Goal: Task Accomplishment & Management: Manage account settings

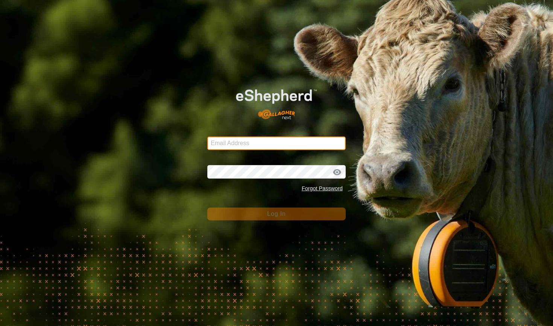
type input "[PERSON_NAME][EMAIL_ADDRESS][DOMAIN_NAME]"
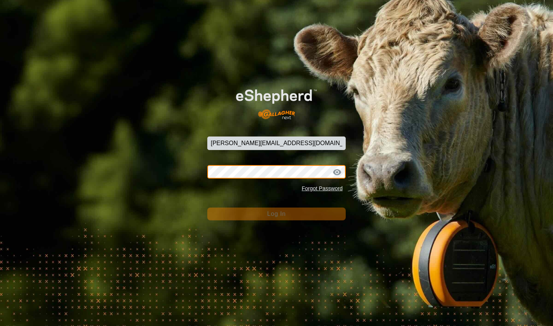
click at [276, 214] on button "Log In" at bounding box center [276, 214] width 138 height 13
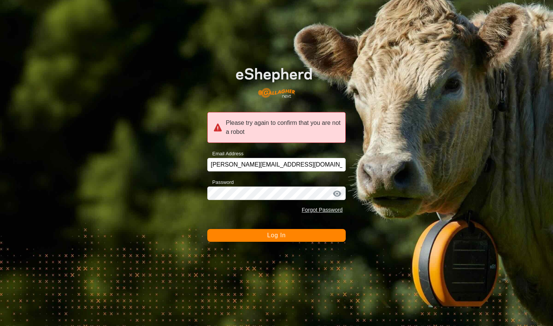
click at [272, 239] on button "Log In" at bounding box center [276, 235] width 138 height 13
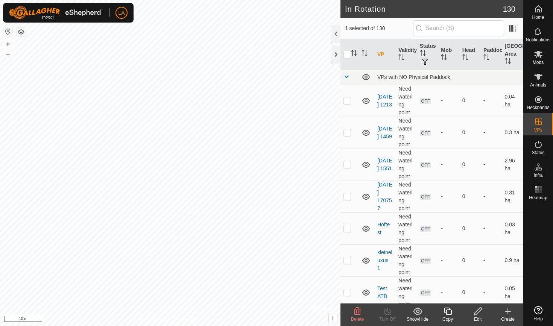
checkbox input "true"
checkbox input "false"
checkbox input "true"
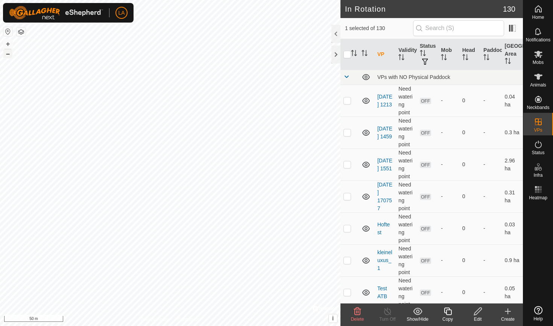
checkbox input "true"
checkbox input "false"
checkbox input "true"
checkbox input "false"
checkbox input "true"
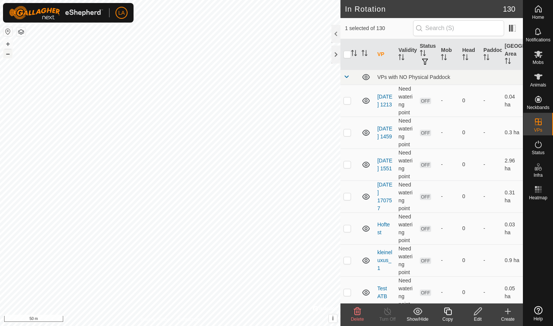
checkbox input "false"
checkbox input "true"
checkbox input "false"
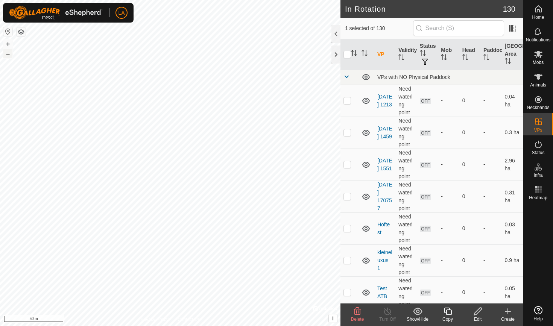
checkbox input "false"
checkbox input "true"
checkbox input "false"
checkbox input "true"
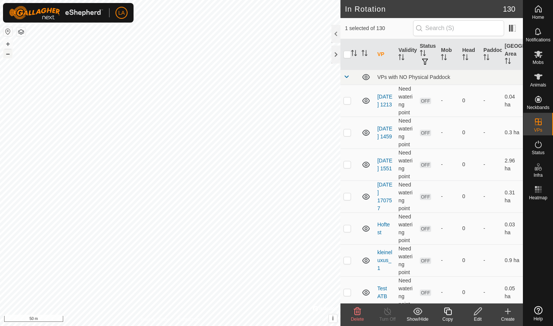
checkbox input "false"
checkbox input "true"
checkbox input "false"
checkbox input "true"
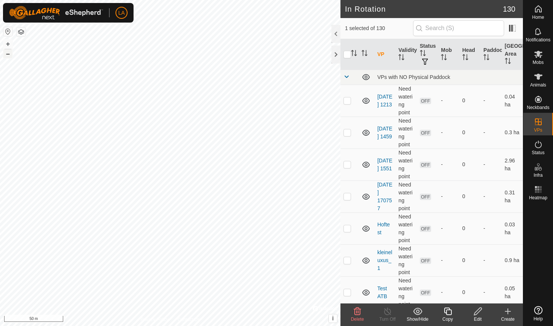
checkbox input "true"
checkbox input "false"
checkbox input "true"
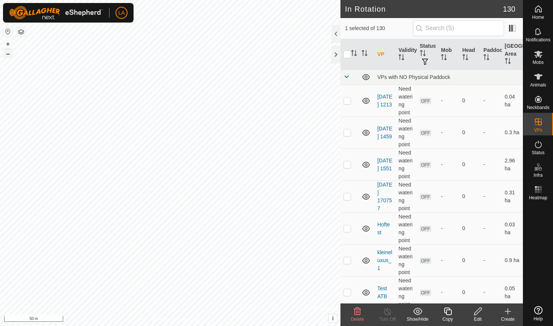
checkbox input "false"
checkbox input "true"
checkbox input "false"
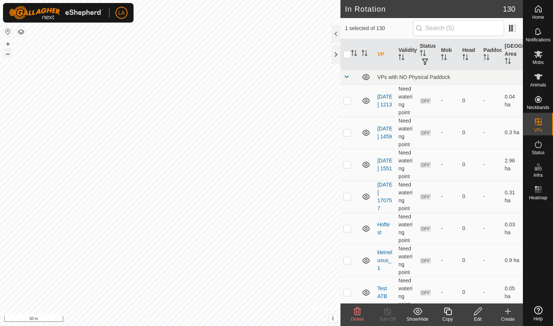
checkbox input "true"
checkbox input "false"
click at [332, 49] on div at bounding box center [335, 54] width 9 height 18
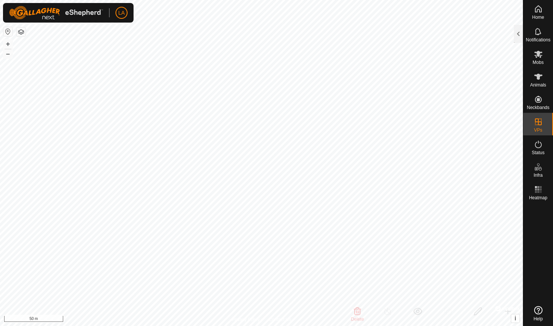
checkbox input "false"
checkbox input "true"
checkbox input "false"
click at [537, 54] on icon at bounding box center [538, 54] width 8 height 7
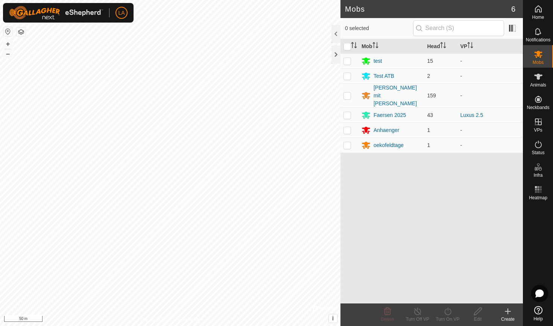
click at [56, 0] on html "LA Home Notifications Mobs Animals Neckbands VPs Status Infra Heatmap Help Mobs…" at bounding box center [276, 163] width 553 height 326
